Goal: Task Accomplishment & Management: Complete application form

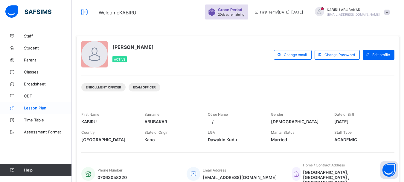
click at [37, 109] on span "Lesson Plan" at bounding box center [48, 107] width 48 height 5
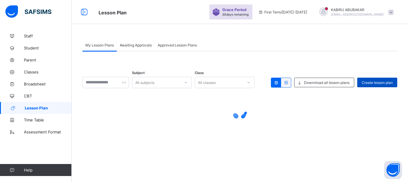
click at [363, 82] on span "Create lesson plan" at bounding box center [377, 82] width 31 height 4
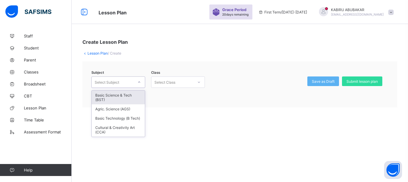
click at [140, 81] on icon at bounding box center [140, 82] width 4 height 6
click at [132, 97] on div "Basic Science & Tech (BST)" at bounding box center [118, 97] width 53 height 14
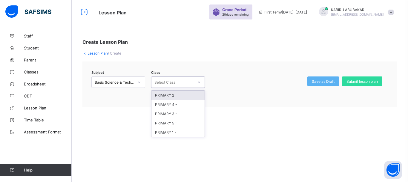
click at [189, 83] on div "Select Class" at bounding box center [173, 82] width 42 height 8
click at [175, 103] on div "PRIMARY 4 -" at bounding box center [178, 104] width 53 height 9
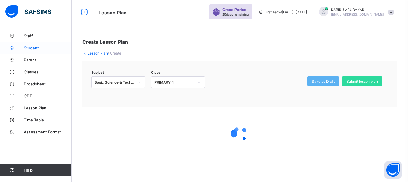
click at [34, 49] on span "Student" at bounding box center [48, 47] width 48 height 5
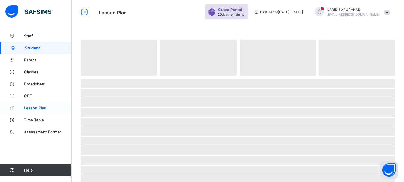
click at [36, 107] on span "Lesson Plan" at bounding box center [48, 107] width 48 height 5
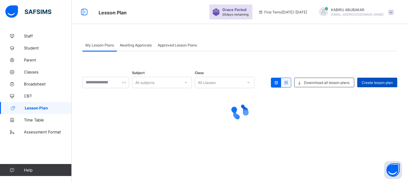
click at [383, 82] on span "Create lesson plan" at bounding box center [377, 82] width 31 height 4
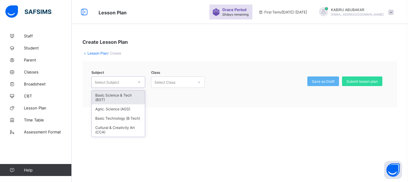
click at [140, 82] on icon at bounding box center [140, 82] width 4 height 6
click at [132, 97] on div "Basic Science & Tech (BST)" at bounding box center [118, 97] width 53 height 14
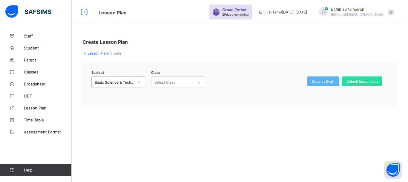
click at [185, 82] on div "Select Class" at bounding box center [173, 82] width 42 height 8
click at [170, 104] on div "PRIMARY 4 -" at bounding box center [178, 104] width 53 height 9
click at [139, 82] on icon at bounding box center [139, 81] width 2 height 1
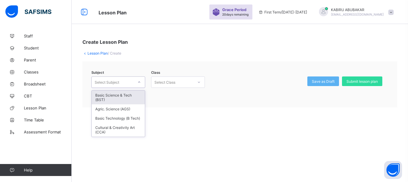
click at [137, 97] on div "Basic Science & Tech (BST)" at bounding box center [118, 97] width 53 height 14
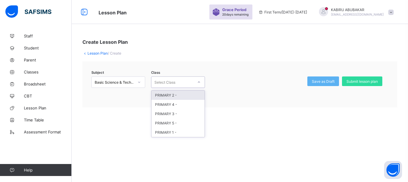
click at [179, 83] on div "Select Class" at bounding box center [173, 82] width 42 height 8
click at [178, 108] on div "PRIMARY 4 -" at bounding box center [178, 104] width 53 height 9
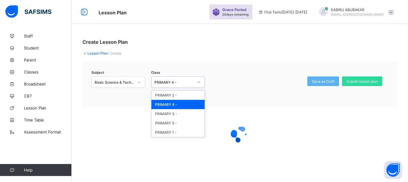
click at [200, 83] on icon at bounding box center [199, 82] width 4 height 6
click at [182, 122] on div "PRIMARY 5 -" at bounding box center [178, 122] width 53 height 9
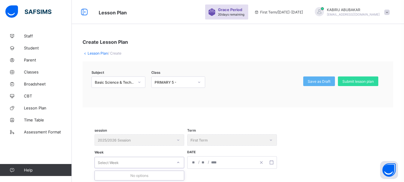
click at [178, 160] on icon at bounding box center [178, 162] width 4 height 6
click at [177, 161] on icon at bounding box center [178, 162] width 4 height 6
click at [194, 161] on input "number" at bounding box center [194, 162] width 5 height 12
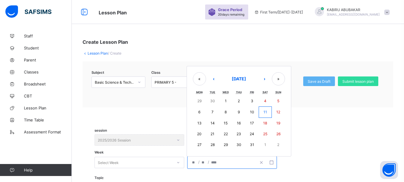
click at [229, 121] on button "15" at bounding box center [225, 123] width 13 height 11
type input "**********"
type input "**"
type input "****"
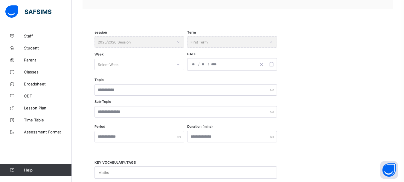
scroll to position [99, 0]
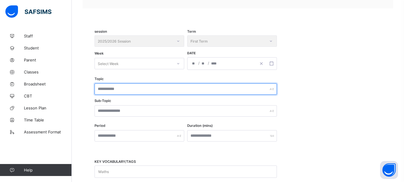
click at [136, 88] on input "text" at bounding box center [185, 88] width 182 height 11
type input "*******"
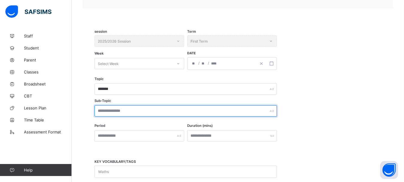
click at [127, 114] on input "text" at bounding box center [185, 110] width 182 height 11
type input "**********"
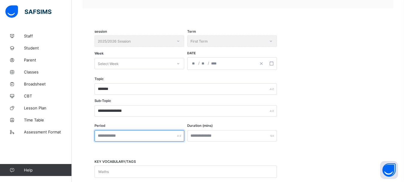
click at [127, 134] on input "text" at bounding box center [139, 135] width 90 height 11
type input "*"
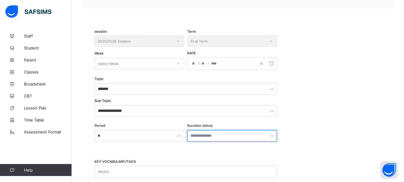
click at [203, 135] on input "number" at bounding box center [232, 135] width 90 height 11
type input "**"
click at [178, 64] on icon at bounding box center [178, 63] width 4 height 6
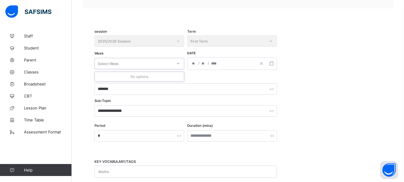
click at [178, 64] on icon at bounding box center [178, 63] width 4 height 6
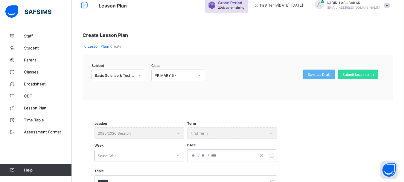
scroll to position [0, 0]
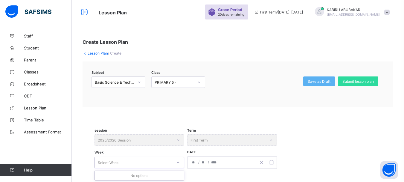
click at [126, 163] on div "Select Week" at bounding box center [134, 162] width 78 height 8
type input "*"
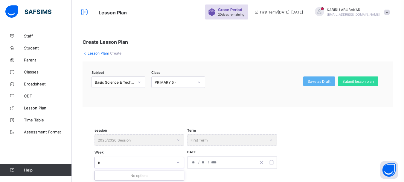
click at [208, 175] on div "**********" at bounding box center [237, 155] width 287 height 42
click at [178, 161] on icon at bounding box center [178, 162] width 4 height 6
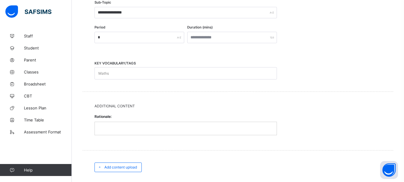
scroll to position [197, 0]
click at [132, 165] on span "Add content upload" at bounding box center [120, 166] width 33 height 4
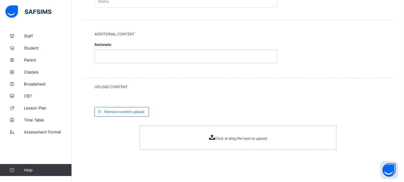
scroll to position [299, 0]
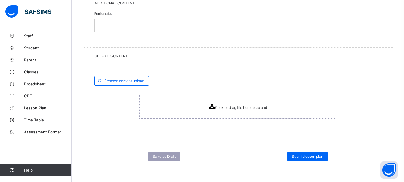
click at [219, 105] on span "Click or drag file here to upload" at bounding box center [241, 107] width 52 height 4
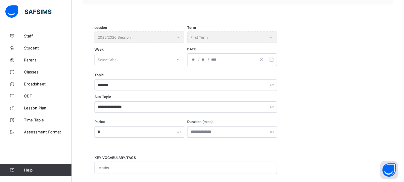
scroll to position [102, 0]
click at [179, 59] on icon at bounding box center [178, 60] width 4 height 6
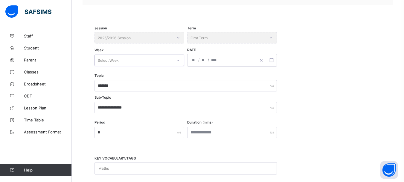
click at [173, 61] on div at bounding box center [178, 60] width 10 height 10
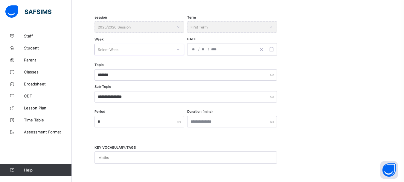
scroll to position [112, 0]
click at [147, 51] on div "Select Week" at bounding box center [134, 49] width 78 height 8
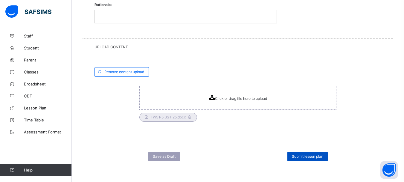
click at [297, 156] on span "Submit lesson plan" at bounding box center [307, 156] width 31 height 4
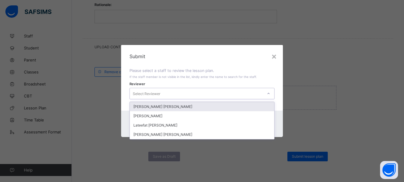
click at [269, 94] on icon at bounding box center [269, 93] width 4 height 6
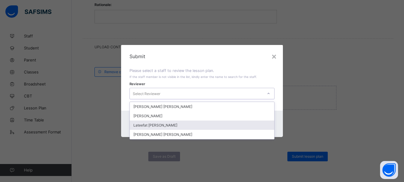
click at [202, 124] on div "Lateefat Omotayo Ganiyu" at bounding box center [202, 124] width 144 height 9
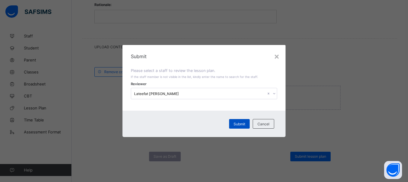
click at [239, 123] on span "Submit" at bounding box center [240, 123] width 12 height 4
click at [239, 123] on span "Submit" at bounding box center [237, 123] width 12 height 4
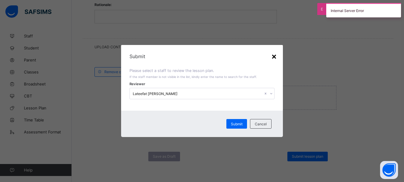
click at [275, 57] on div "×" at bounding box center [274, 56] width 6 height 10
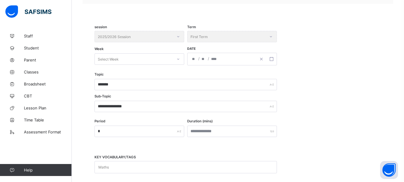
scroll to position [103, 0]
click at [179, 59] on icon at bounding box center [178, 59] width 4 height 6
